Goal: Transaction & Acquisition: Purchase product/service

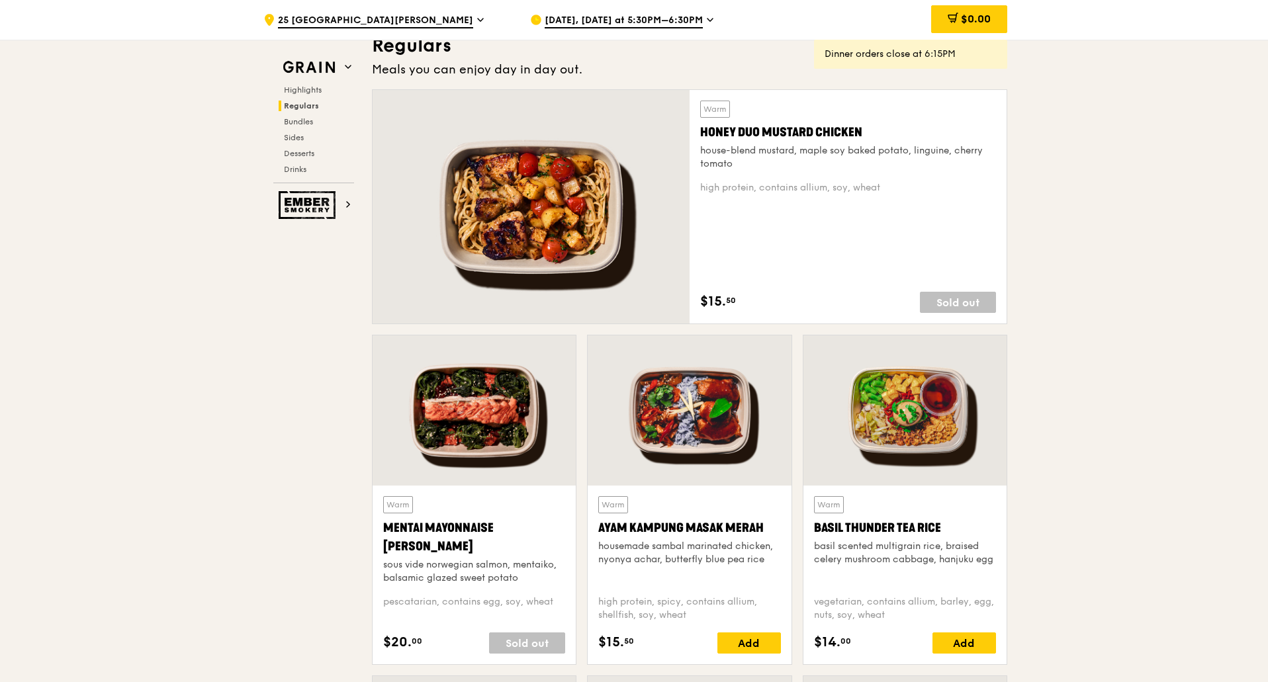
scroll to position [926, 0]
drag, startPoint x: 778, startPoint y: 529, endPoint x: 595, endPoint y: 529, distance: 182.6
click at [595, 529] on div "Warm Ayam [GEOGRAPHIC_DATA] housemade sambal marinated chicken, nyonya achar, b…" at bounding box center [689, 575] width 203 height 179
copy div "Ayam Kampung Masak Merah"
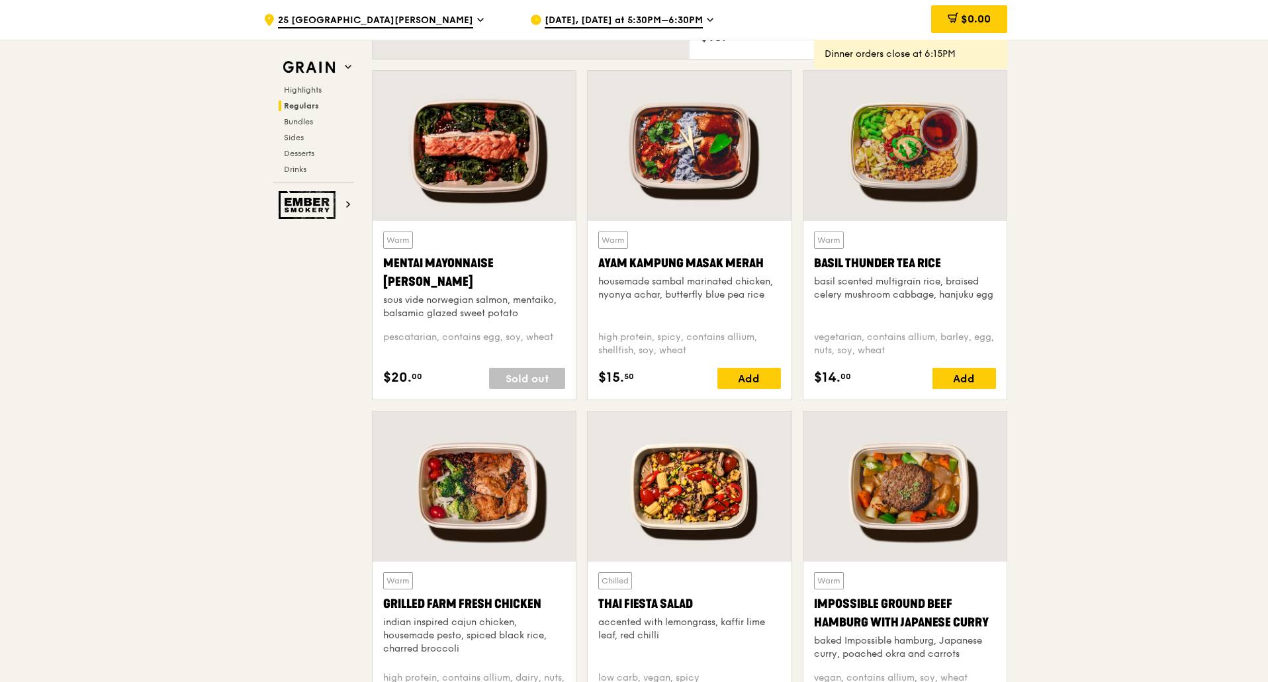
scroll to position [1323, 0]
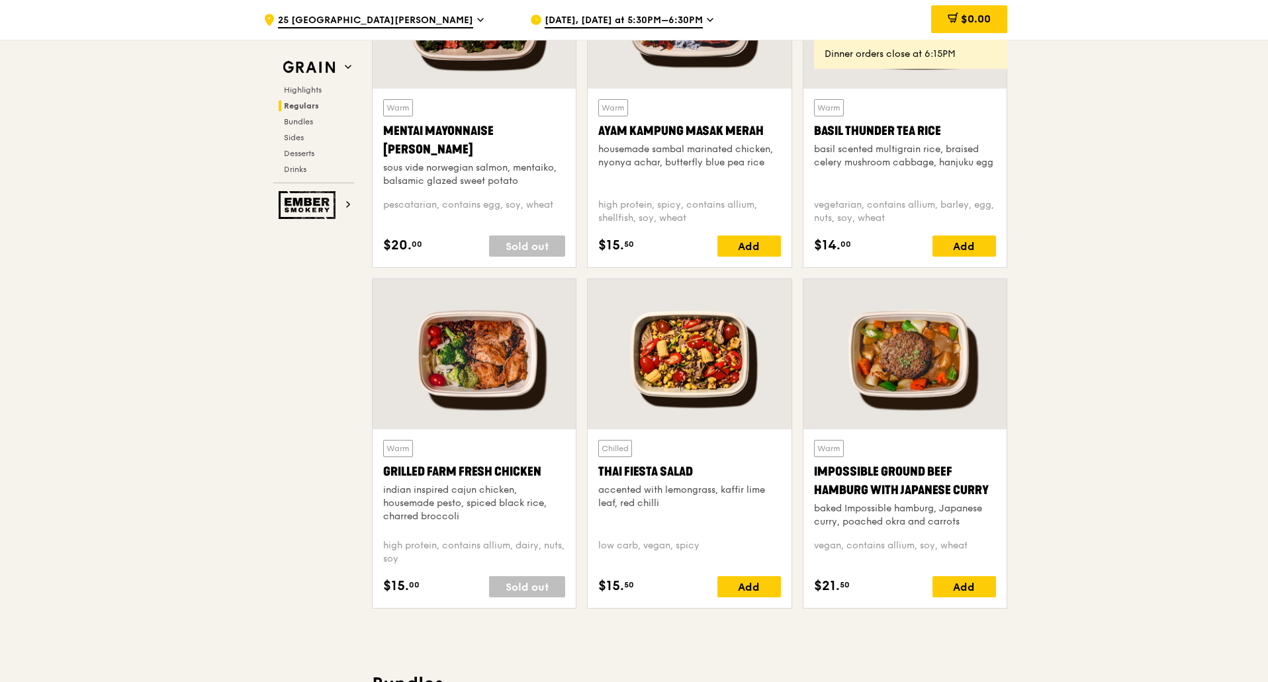
drag, startPoint x: 555, startPoint y: 470, endPoint x: 379, endPoint y: 478, distance: 176.2
click at [379, 478] on div "Warm Grilled Farm Fresh Chicken indian inspired cajun chicken, housemade pesto,…" at bounding box center [474, 518] width 203 height 179
copy div "Grilled Farm Fresh Chicken"
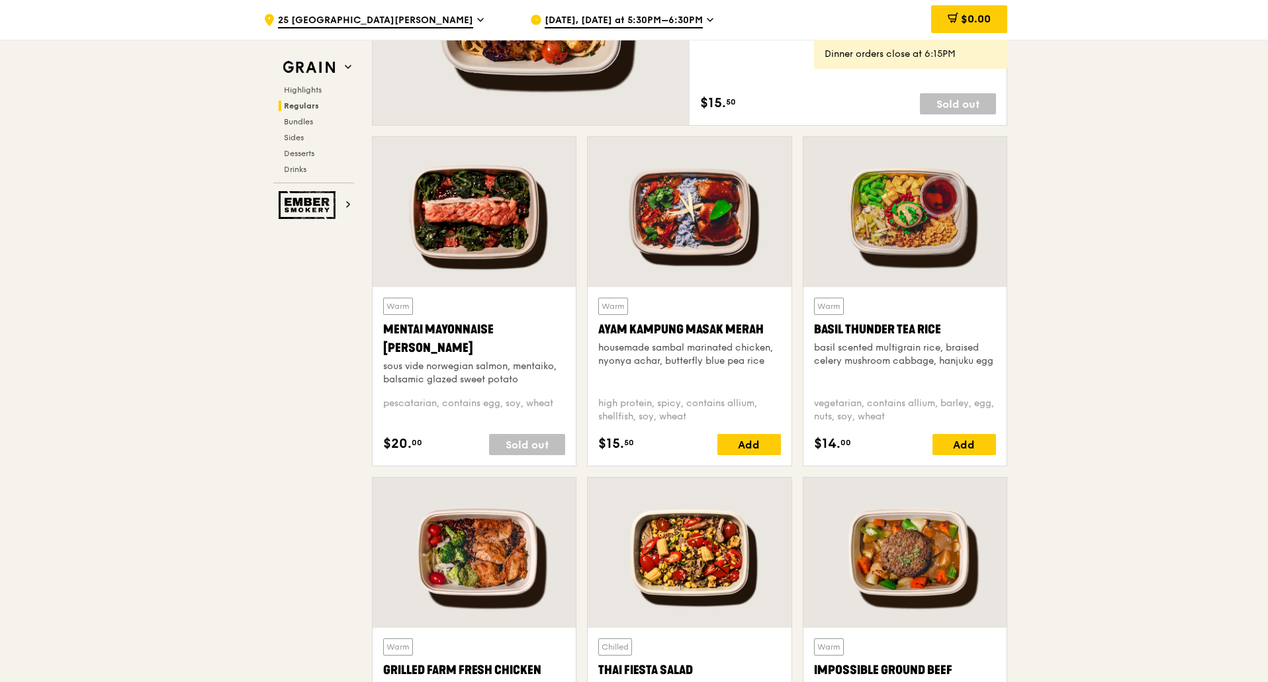
scroll to position [860, 0]
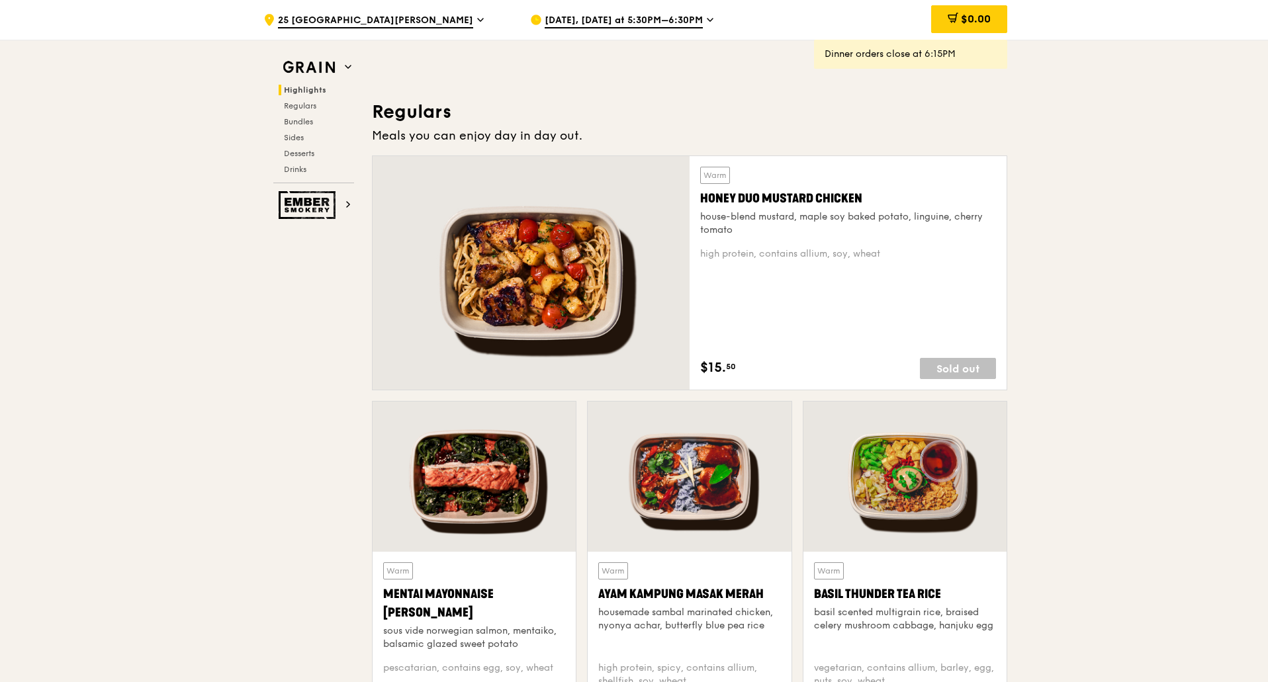
drag, startPoint x: 879, startPoint y: 197, endPoint x: 695, endPoint y: 201, distance: 183.3
click at [695, 201] on div "Warm Honey Duo Mustard Chicken house-blend mustard, maple soy baked potato, lin…" at bounding box center [848, 273] width 317 height 234
copy div "Honey Duo Mustard Chicken"
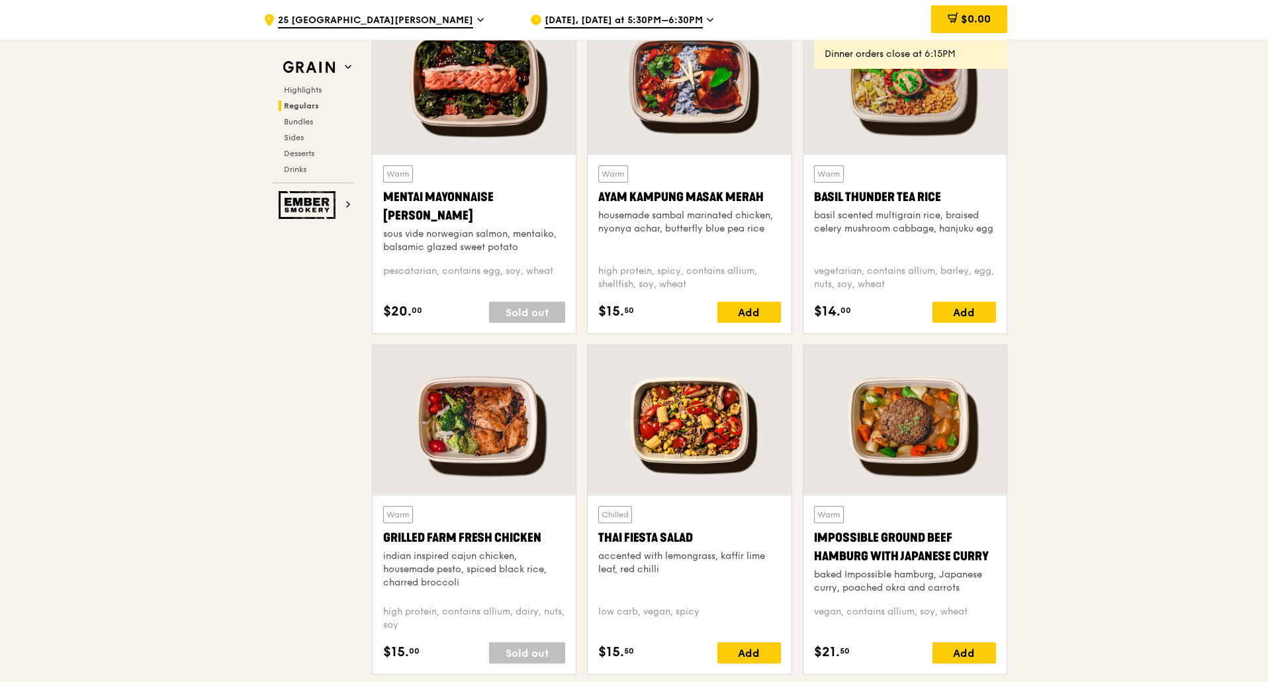
scroll to position [1456, 0]
